Goal: Task Accomplishment & Management: Use online tool/utility

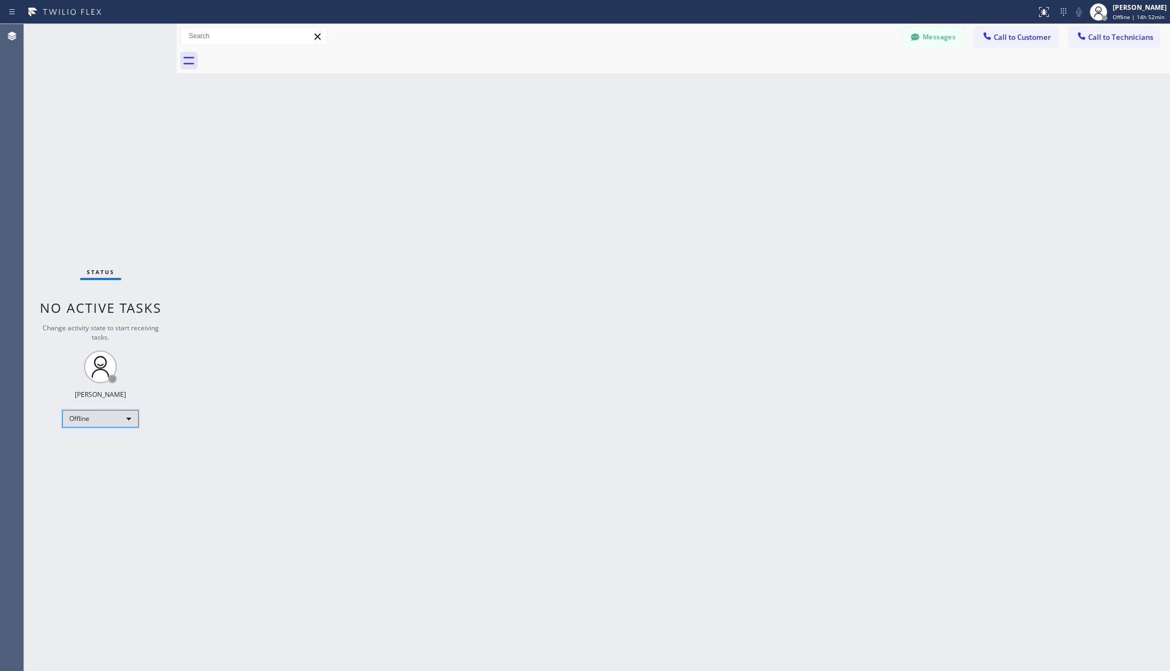
click at [95, 426] on div "Offline" at bounding box center [100, 418] width 76 height 17
click at [99, 457] on li "Unavailable" at bounding box center [100, 461] width 74 height 13
click at [400, 437] on div "Back to Dashboard Change Sender ID Customers Technicians AA [PERSON_NAME] [DATE…" at bounding box center [674, 347] width 994 height 647
click at [191, 431] on div "Back to Dashboard Change Sender ID Customers Technicians AA [PERSON_NAME] [DATE…" at bounding box center [674, 347] width 994 height 647
click at [243, 105] on div "Back to Dashboard Change Sender ID Customers Technicians AA [PERSON_NAME] [DATE…" at bounding box center [674, 347] width 994 height 647
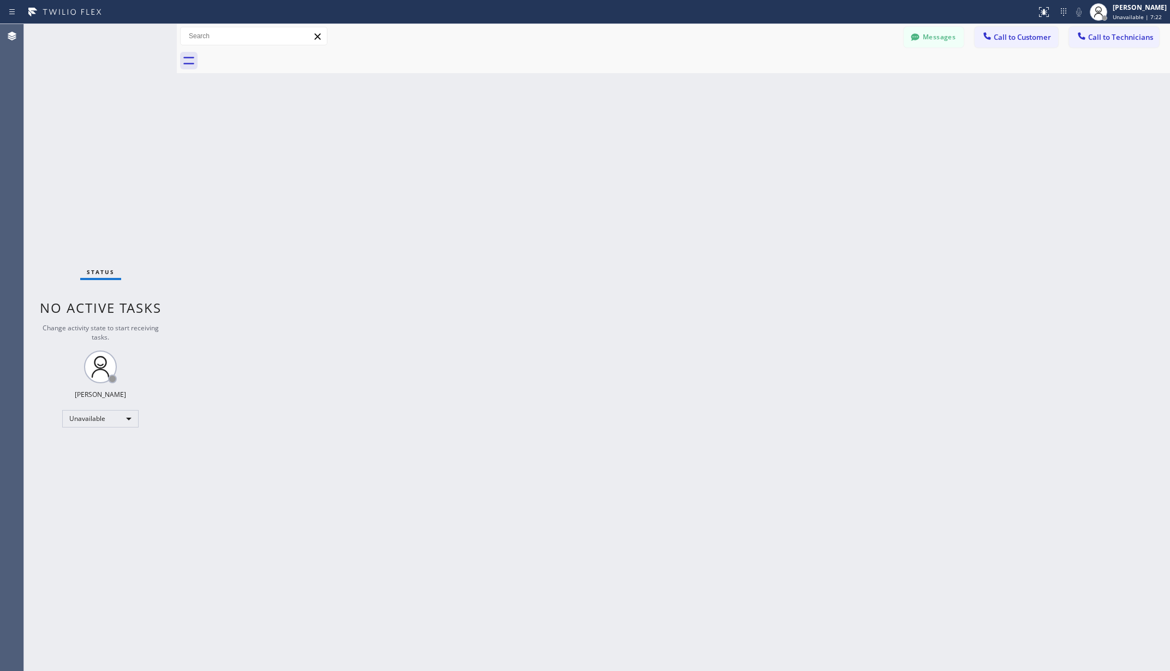
click at [497, 264] on div "Back to Dashboard Change Sender ID Customers Technicians AA [PERSON_NAME] [DATE…" at bounding box center [674, 347] width 994 height 647
click at [579, 405] on div "Back to Dashboard Change Sender ID Customers Technicians AA [PERSON_NAME] [DATE…" at bounding box center [674, 347] width 994 height 647
